Goal: Task Accomplishment & Management: Use online tool/utility

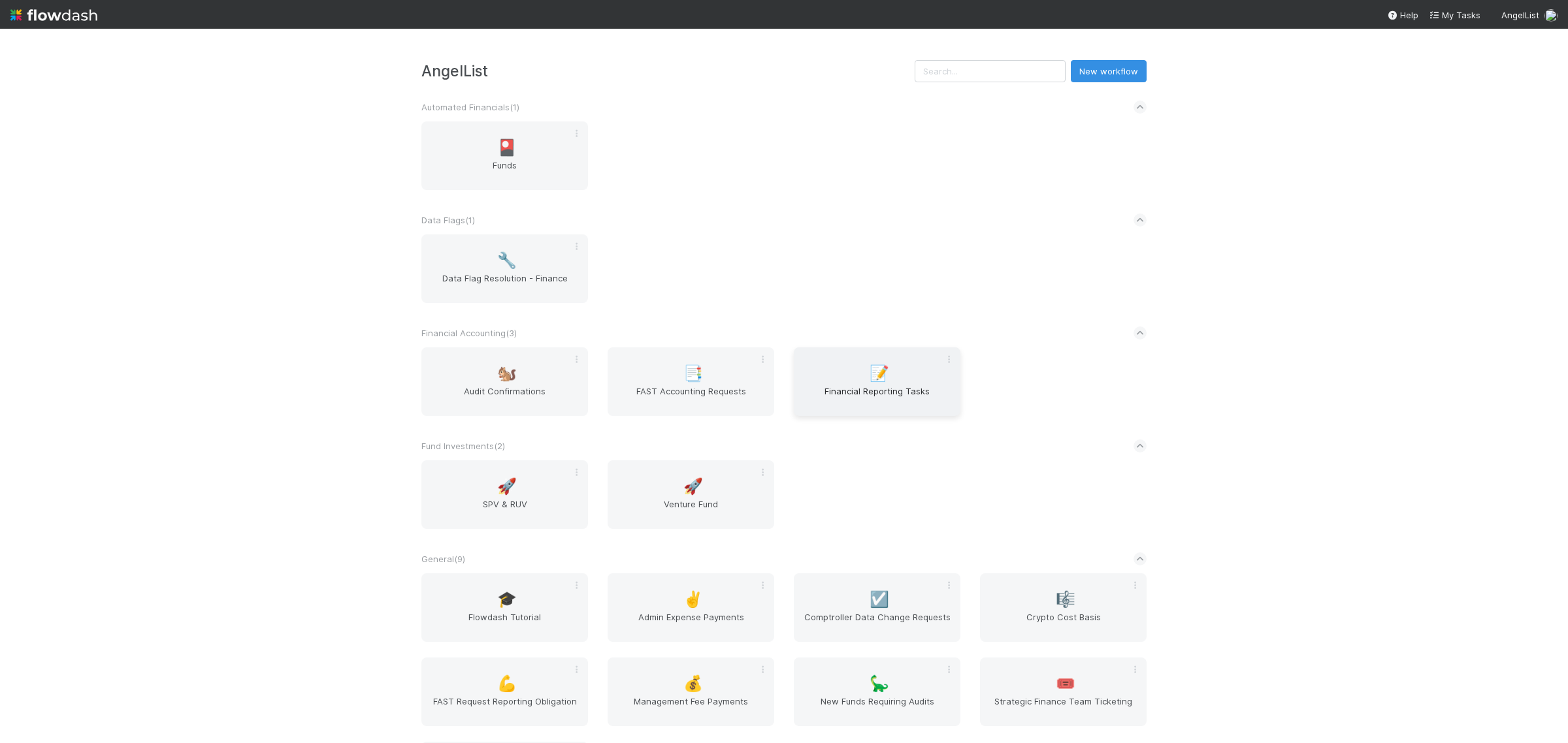
click at [889, 403] on span "Financial Reporting Tasks" at bounding box center [876, 397] width 156 height 26
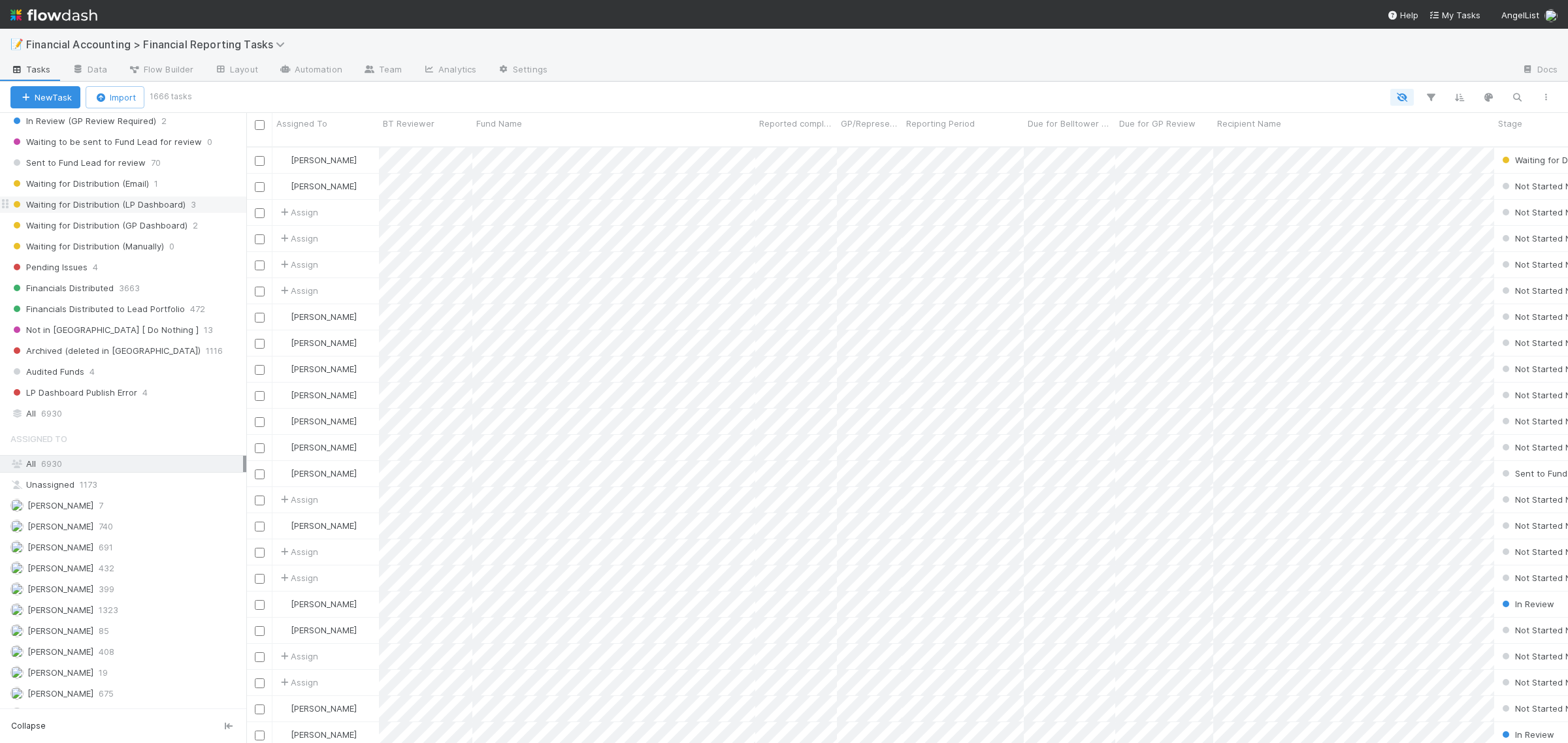
scroll to position [164, 0]
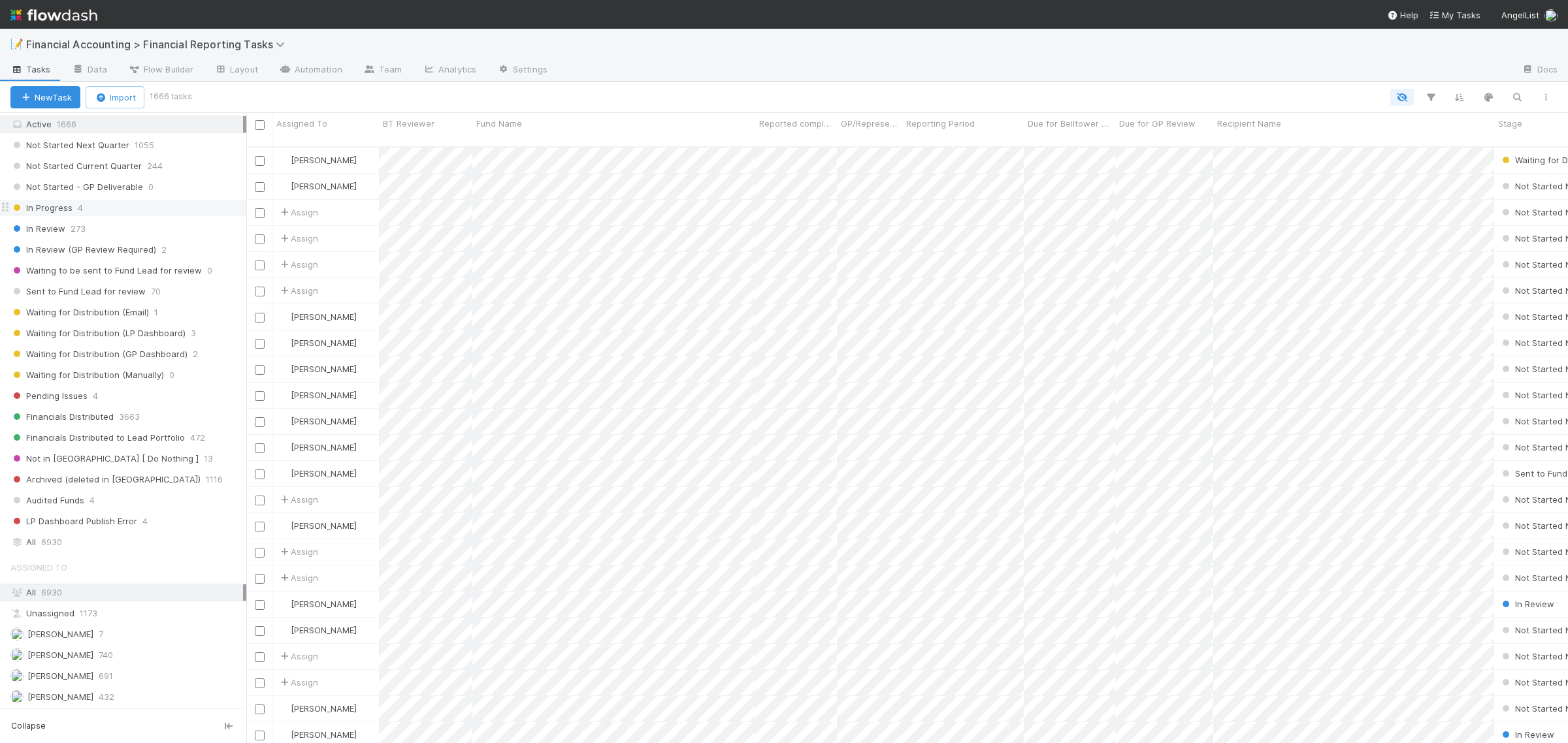
click at [82, 214] on span "4" at bounding box center [80, 208] width 5 height 16
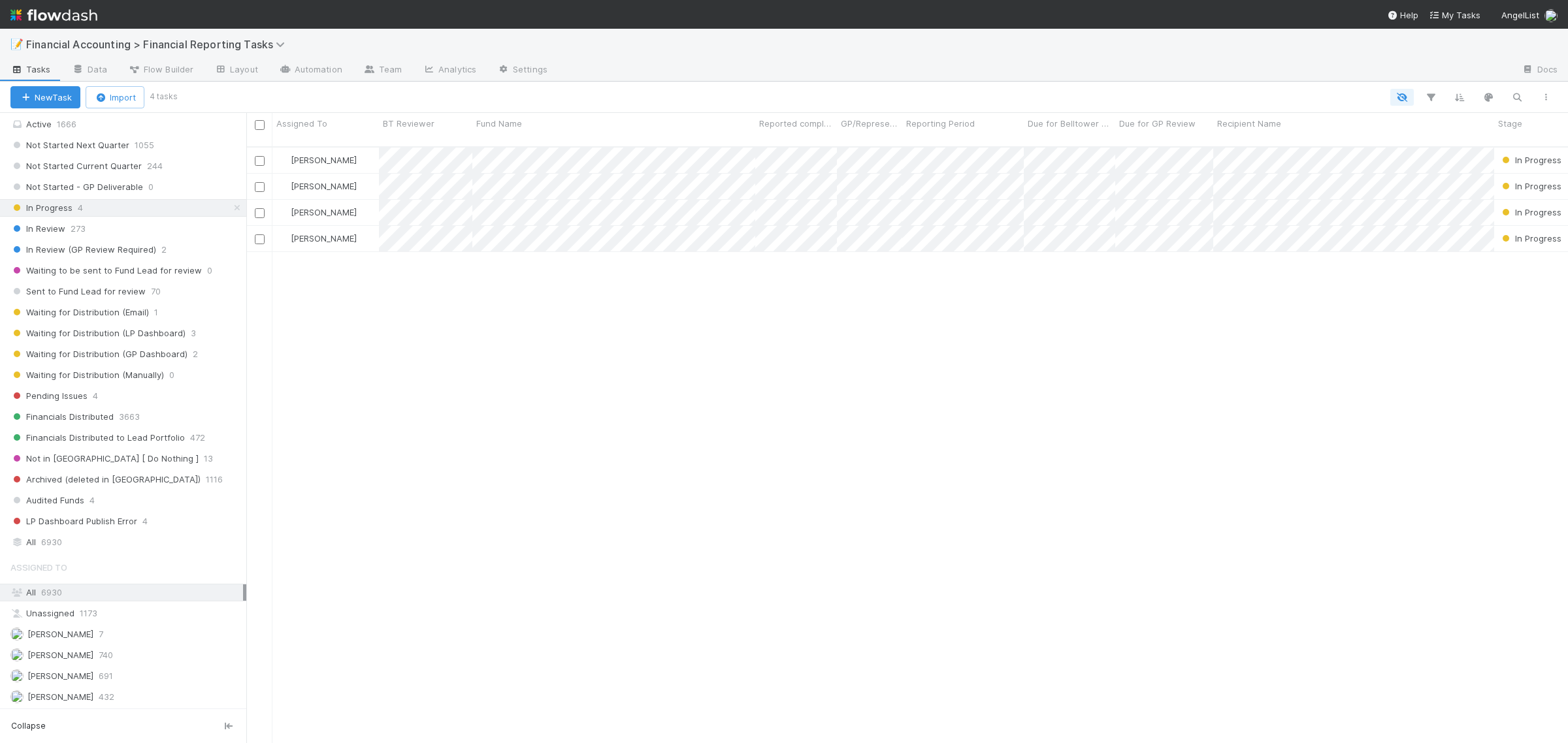
scroll to position [594, 1309]
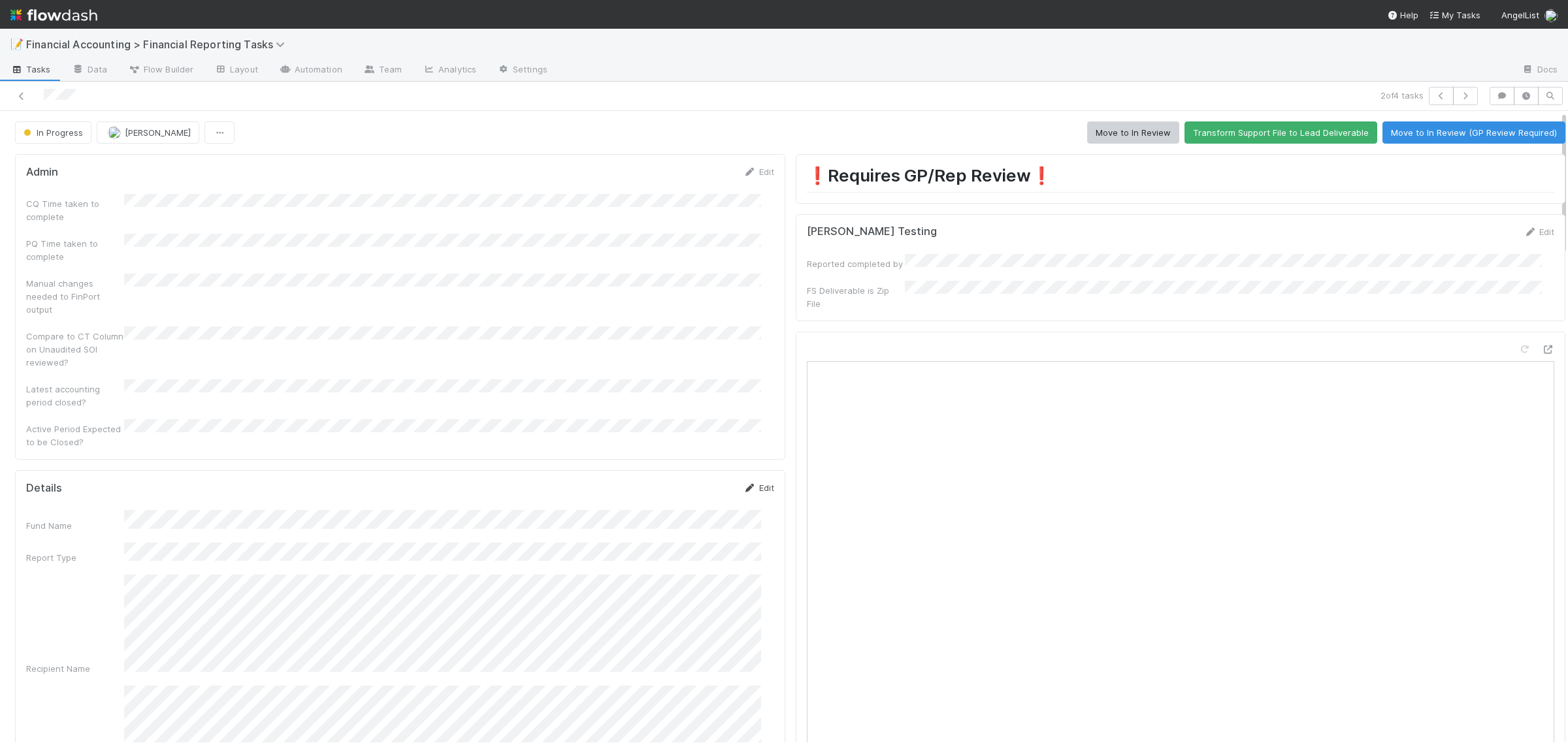
click at [749, 483] on link "Edit" at bounding box center [759, 488] width 31 height 11
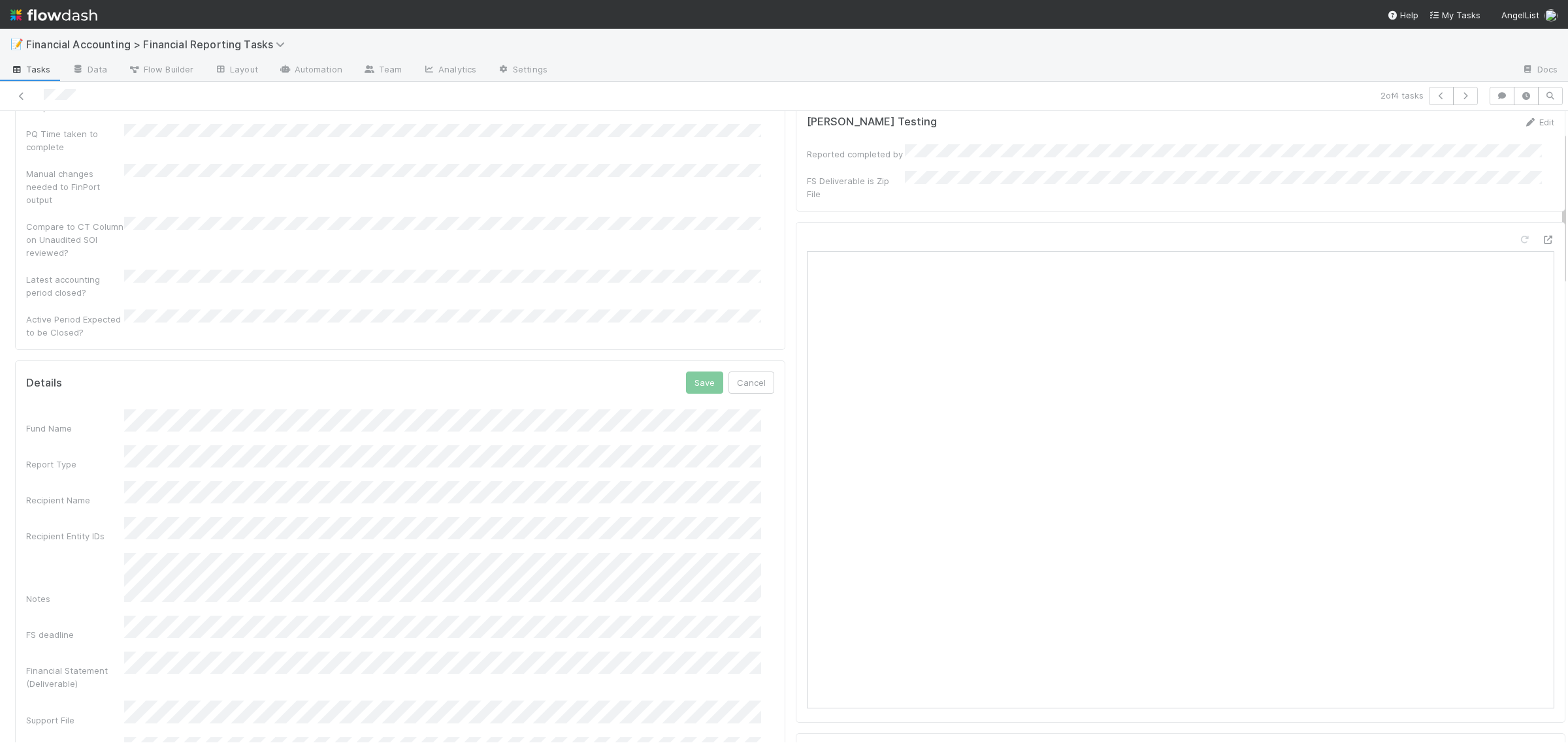
scroll to position [82, 0]
click at [699, 400] on button "Save" at bounding box center [704, 411] width 37 height 23
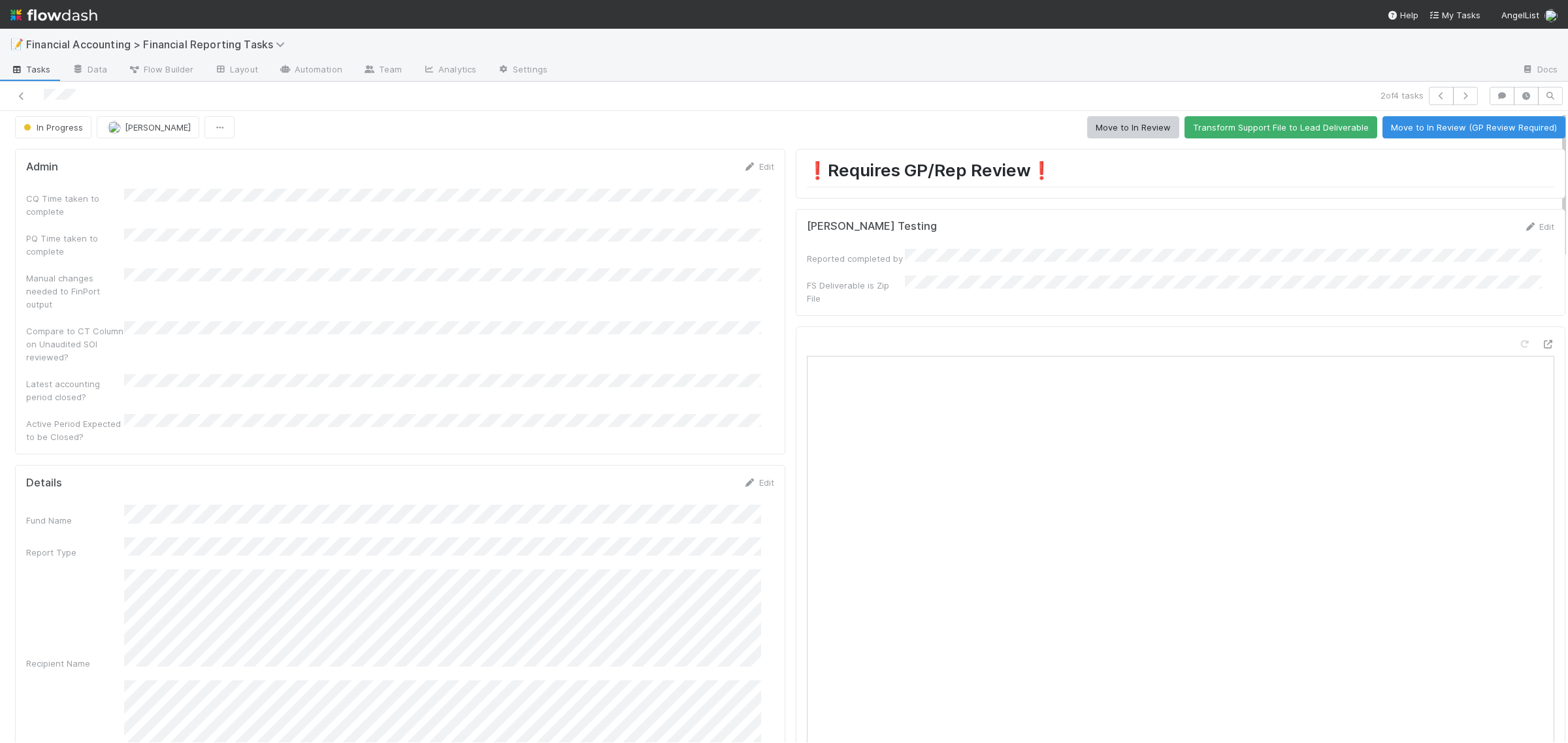
scroll to position [0, 0]
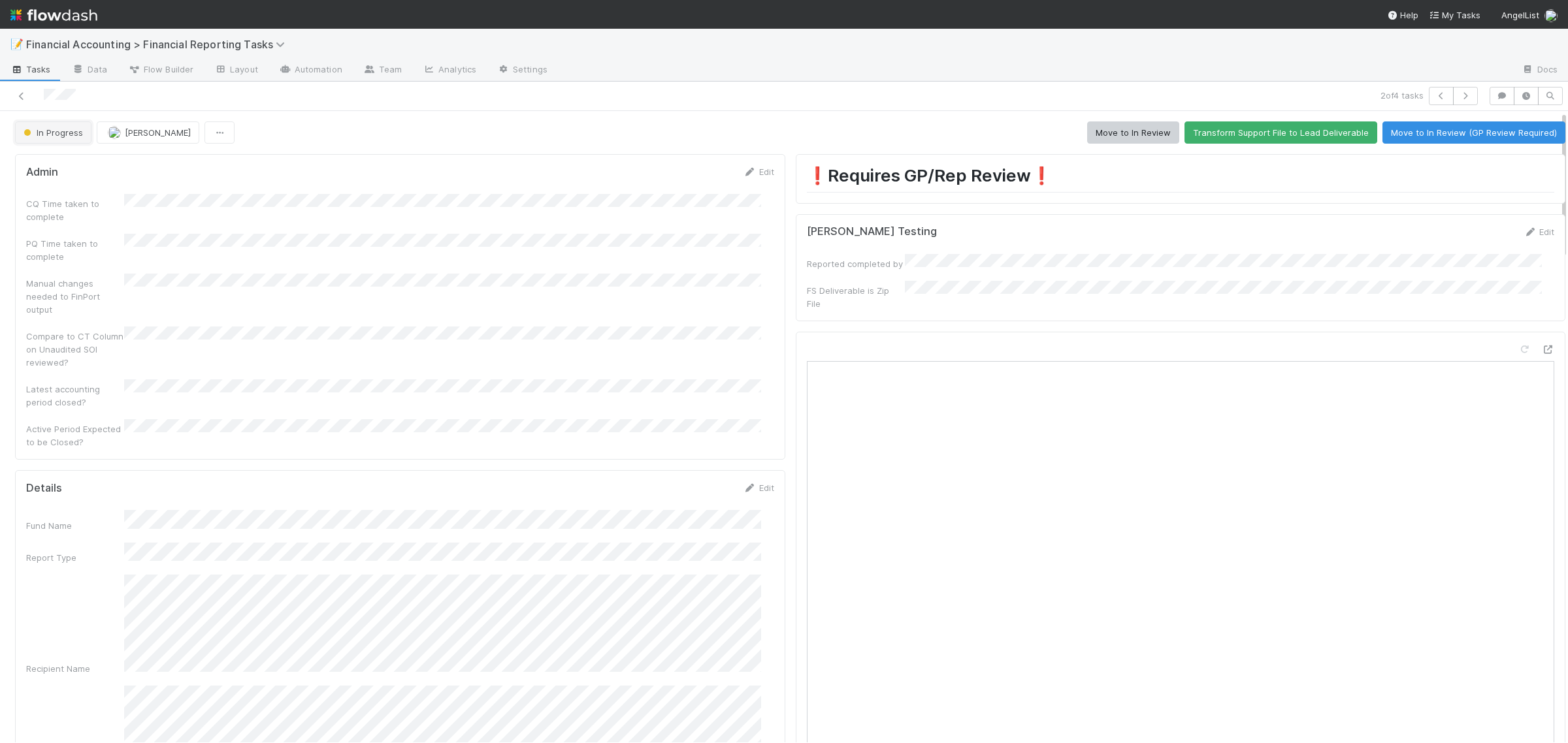
click at [74, 131] on span "In Progress" at bounding box center [51, 132] width 62 height 11
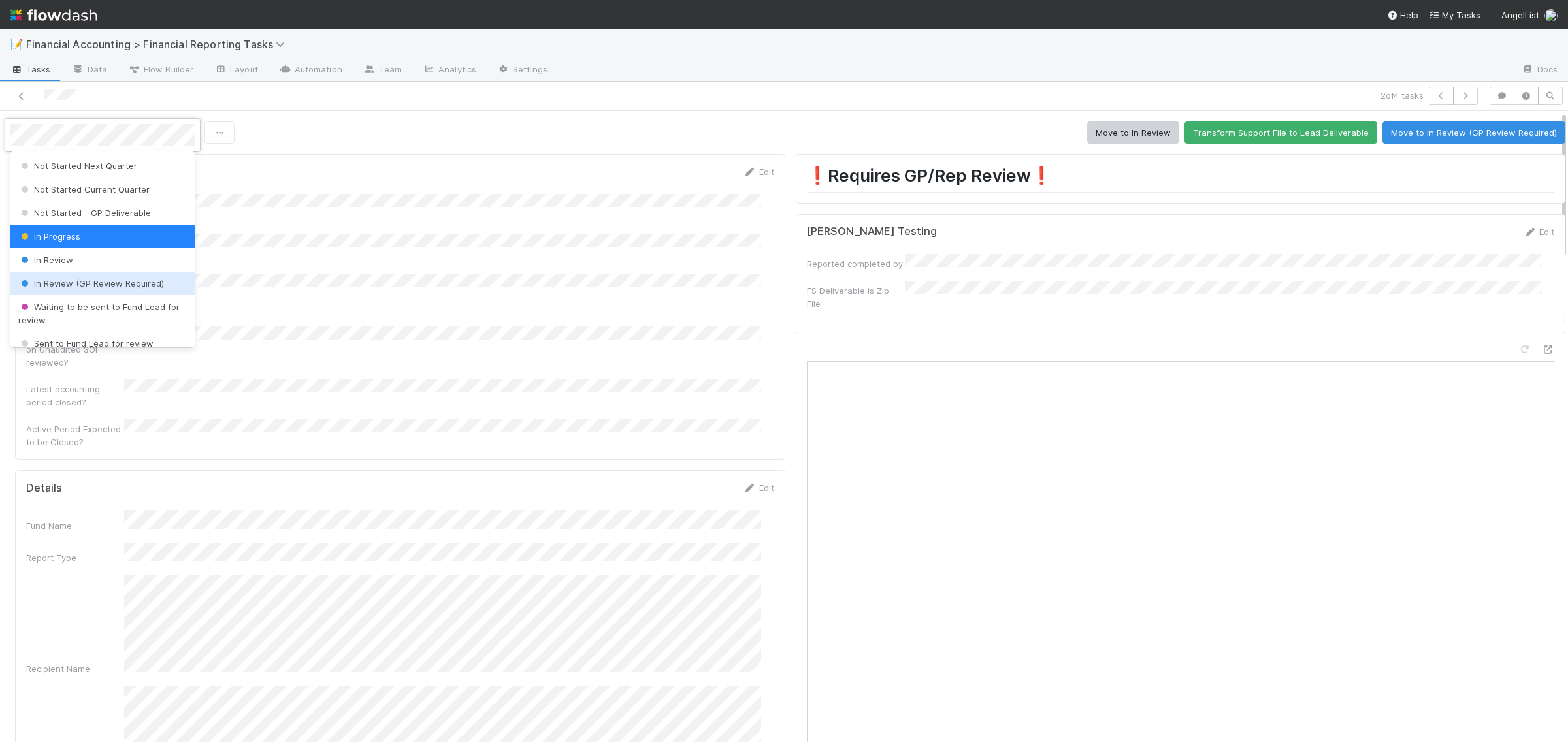
click at [337, 190] on div at bounding box center [784, 371] width 1568 height 743
